Goal: Transaction & Acquisition: Purchase product/service

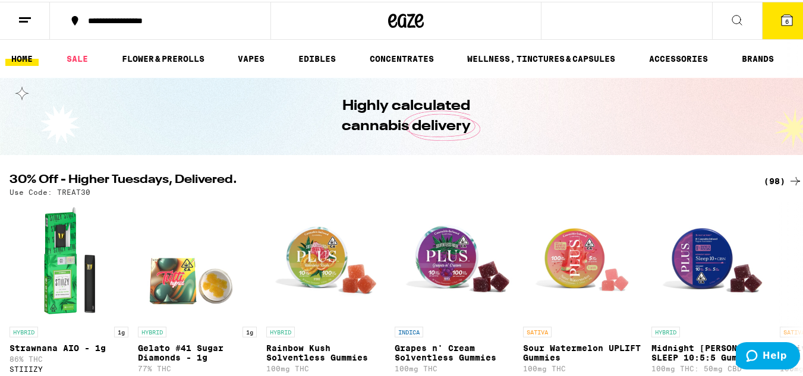
click at [765, 178] on div "(98)" at bounding box center [783, 179] width 39 height 14
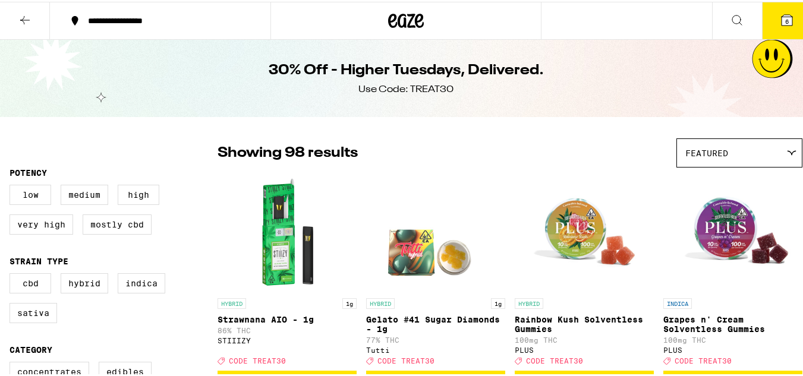
click at [765, 178] on img "Open page for Grapes n' Cream Solventless Gummies from PLUS" at bounding box center [732, 231] width 119 height 119
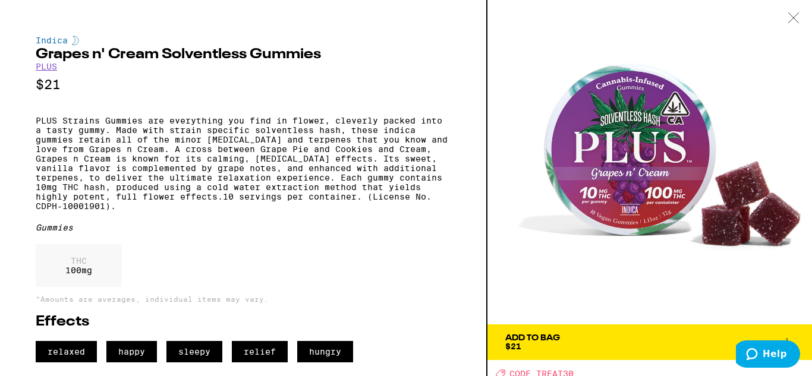
click at [791, 17] on icon at bounding box center [793, 17] width 12 height 11
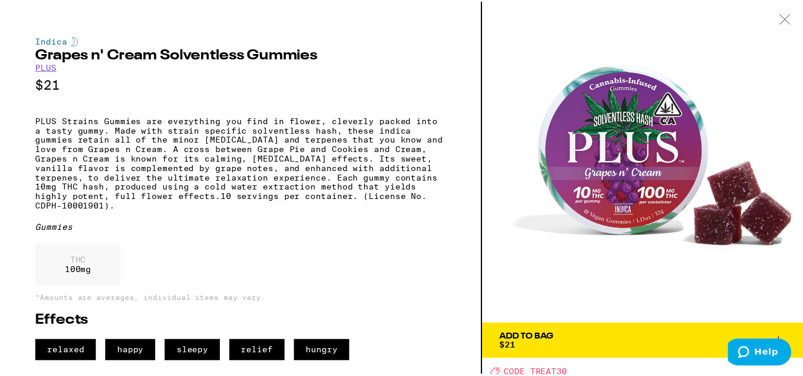
scroll to position [2, 0]
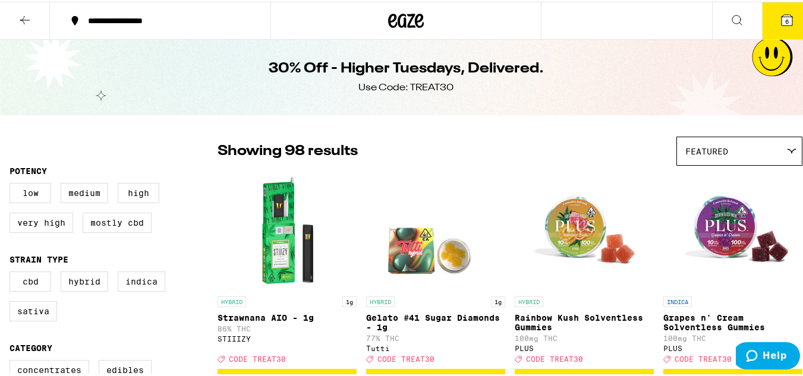
click at [713, 148] on span "Featured" at bounding box center [706, 150] width 43 height 10
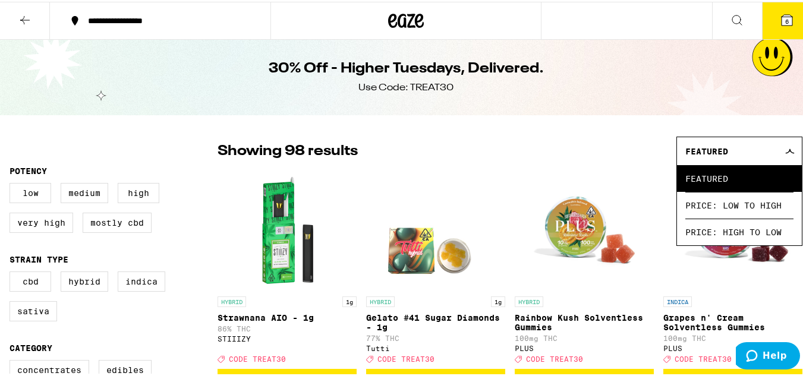
click at [600, 164] on div "Showing 98 results Featured Featured Price: Low to High Price: High to Low" at bounding box center [509, 149] width 585 height 29
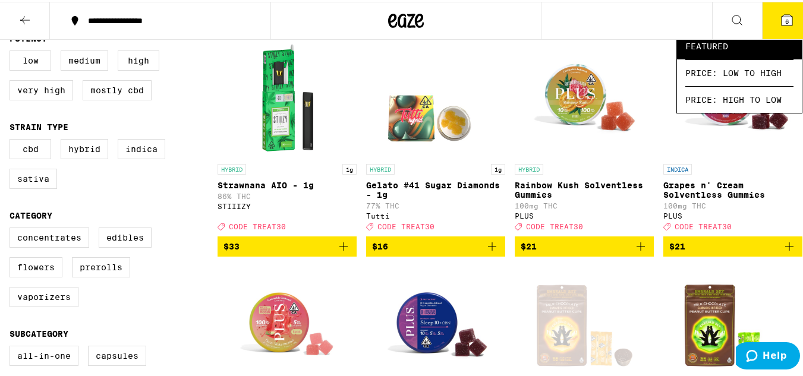
scroll to position [140, 0]
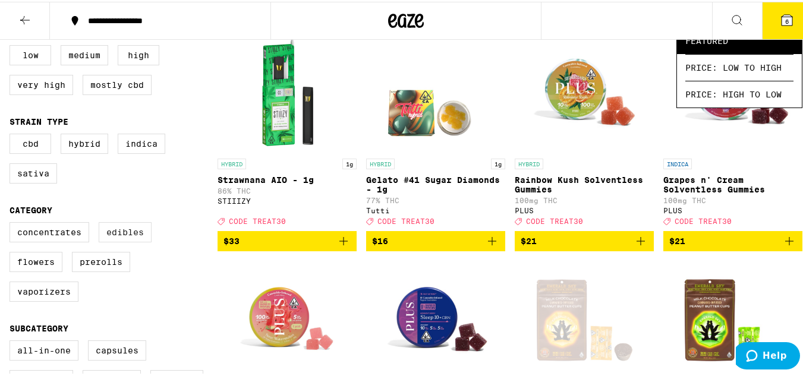
click at [122, 237] on label "Edibles" at bounding box center [125, 230] width 53 height 20
click at [12, 223] on input "Edibles" at bounding box center [12, 222] width 1 height 1
checkbox input "true"
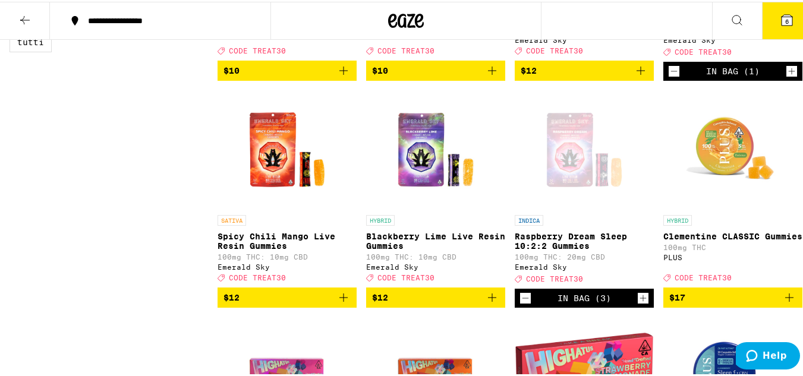
scroll to position [983, 0]
